Goal: Task Accomplishment & Management: Manage account settings

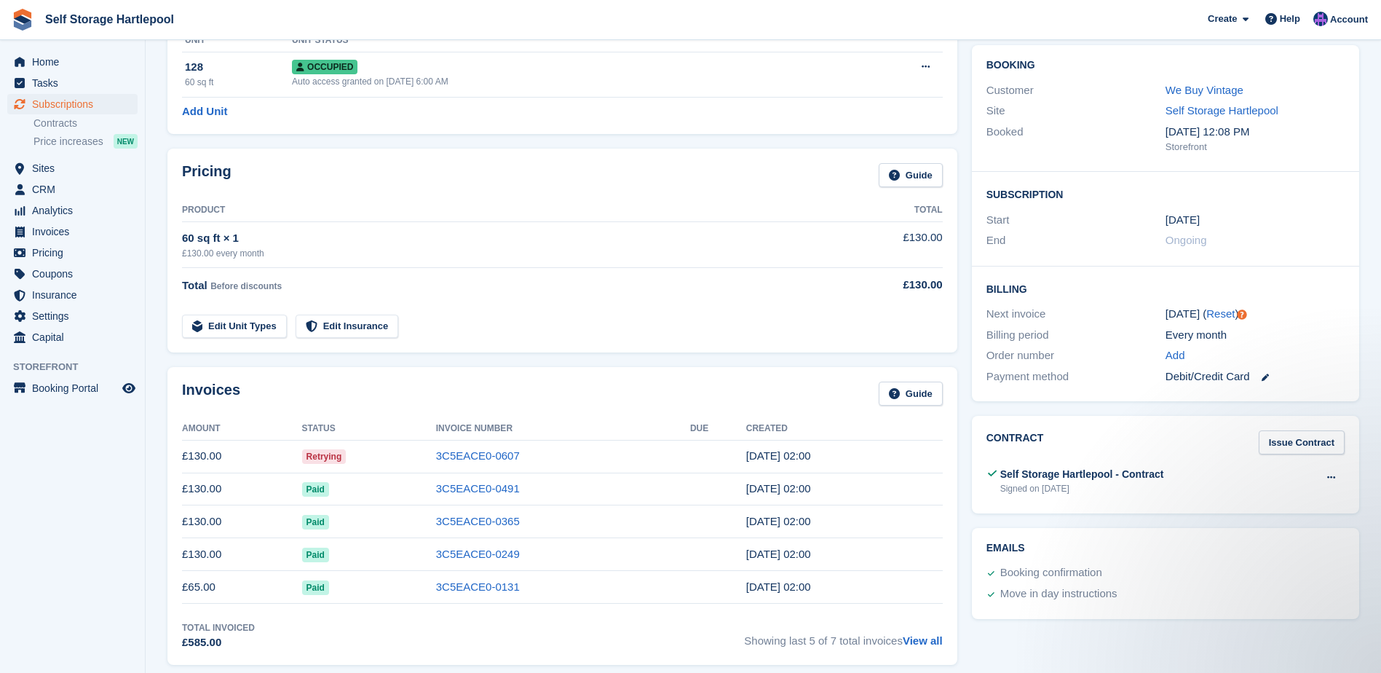
scroll to position [146, 0]
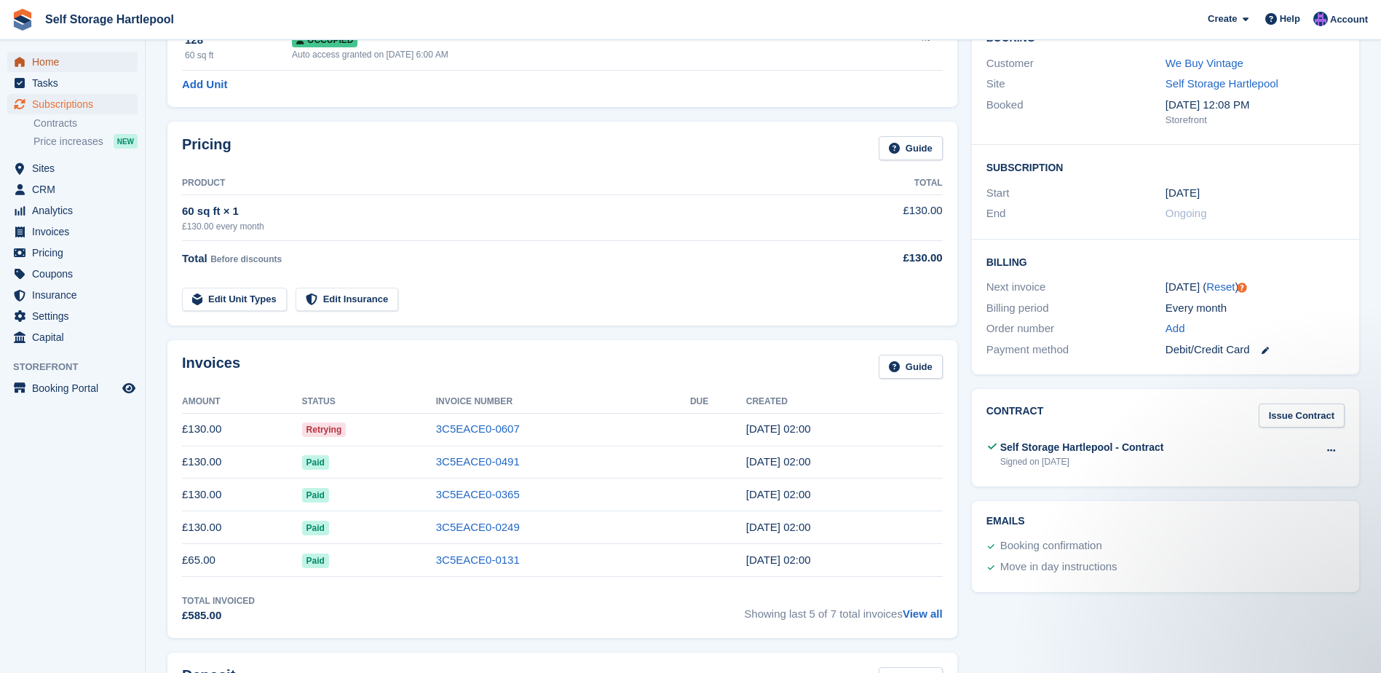
click at [42, 67] on span "Home" at bounding box center [75, 62] width 87 height 20
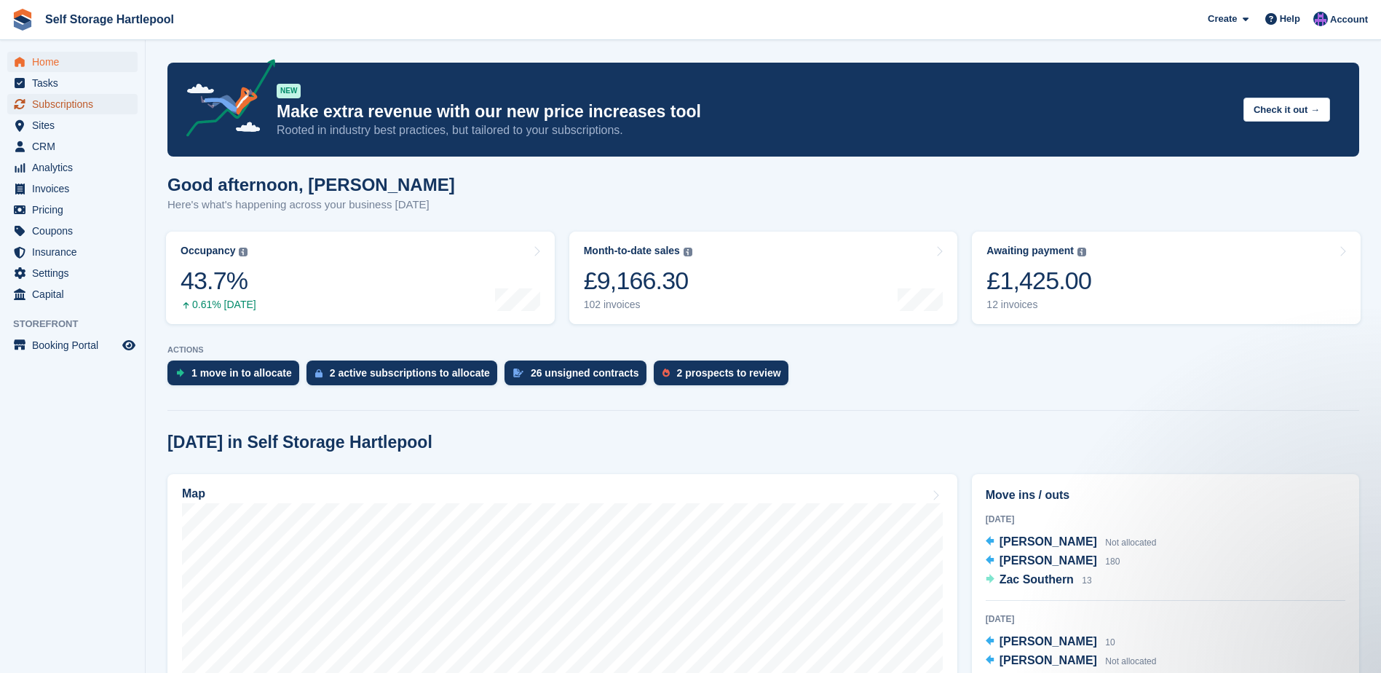
click at [59, 102] on span "Subscriptions" at bounding box center [75, 104] width 87 height 20
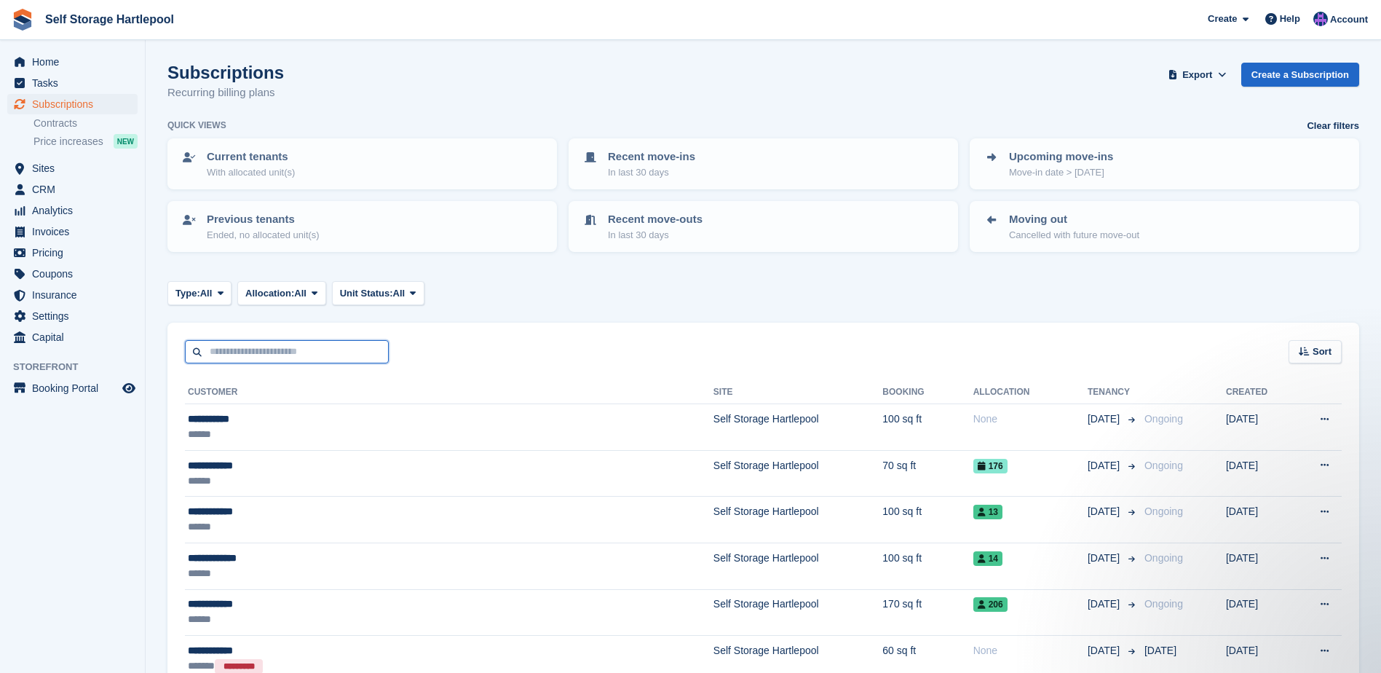
click at [275, 355] on input "text" at bounding box center [287, 352] width 204 height 24
type input "*********"
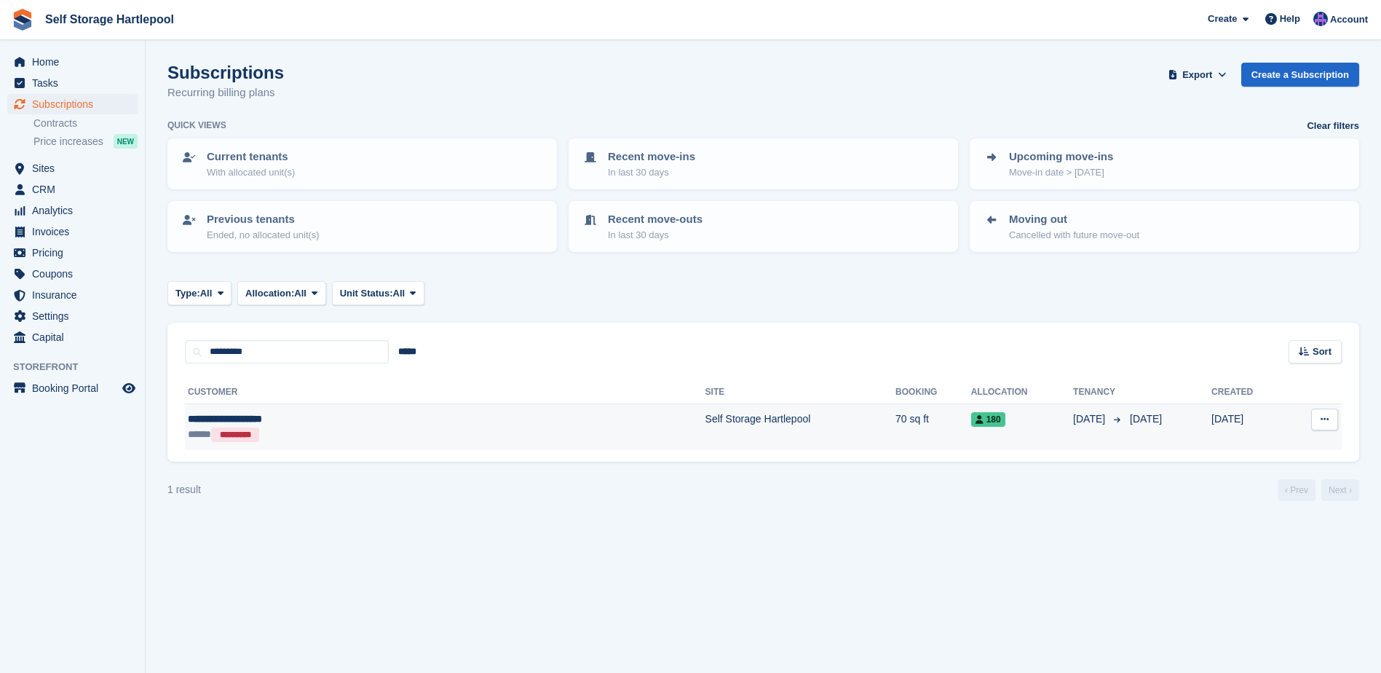
click at [280, 432] on div "***** *********" at bounding box center [330, 434] width 285 height 15
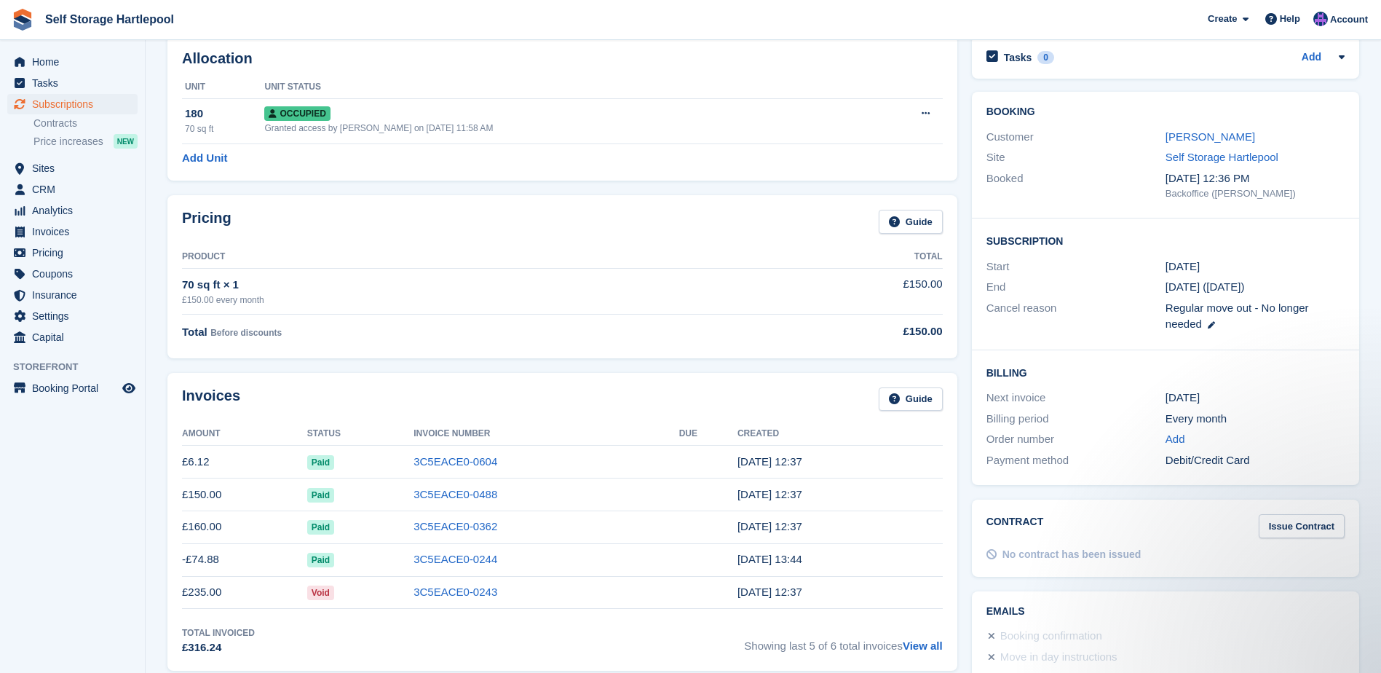
scroll to position [73, 0]
click at [912, 122] on button at bounding box center [925, 114] width 27 height 22
click at [441, 173] on div "Allocation Unit Unit Status 180 70 sq ft Occupied Granted access by Sean Wood o…" at bounding box center [562, 108] width 790 height 145
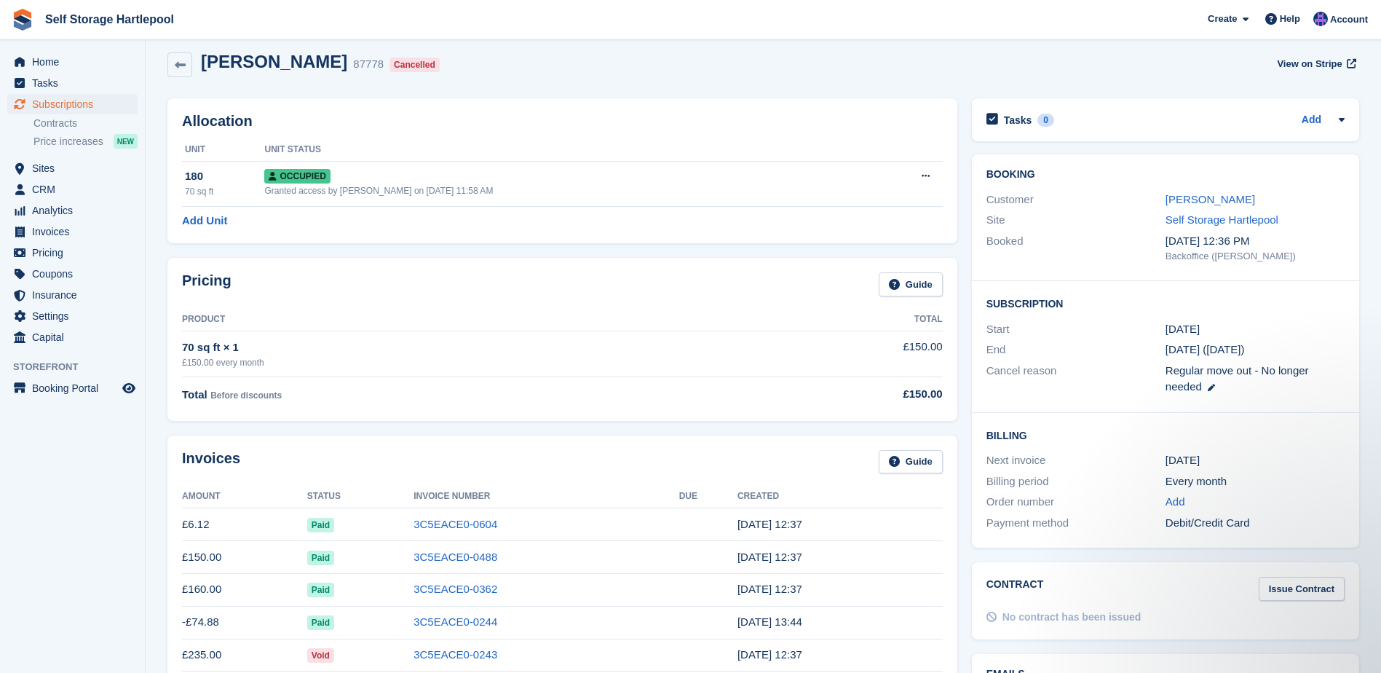
scroll to position [0, 0]
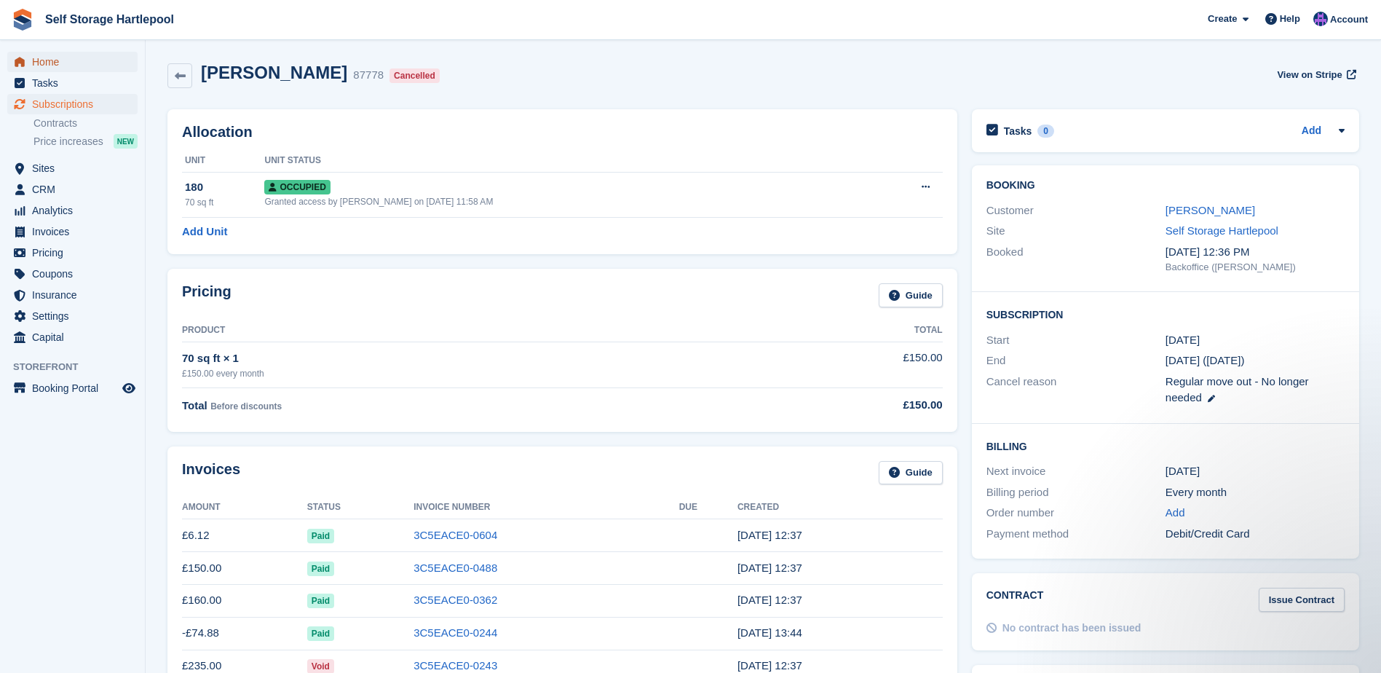
click at [72, 60] on span "Home" at bounding box center [75, 62] width 87 height 20
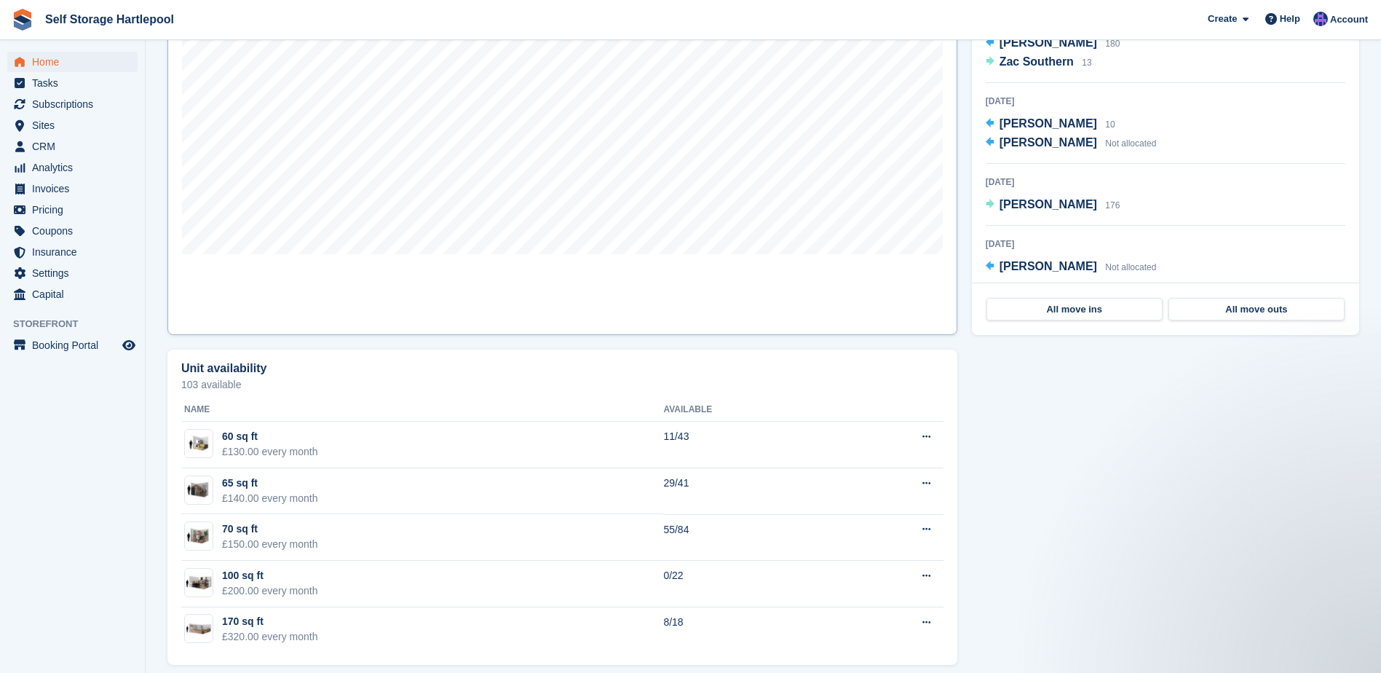
scroll to position [531, 0]
